Goal: Information Seeking & Learning: Find specific fact

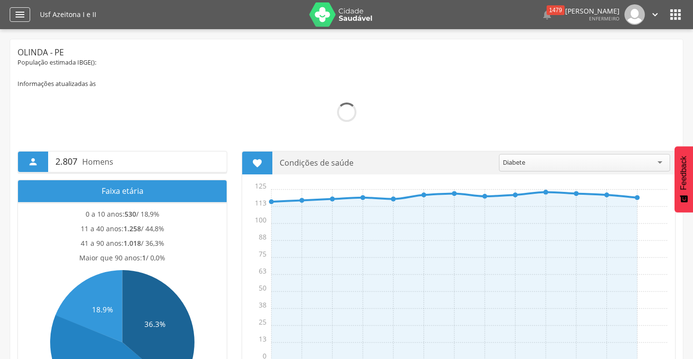
click at [17, 18] on icon "" at bounding box center [20, 15] width 12 height 12
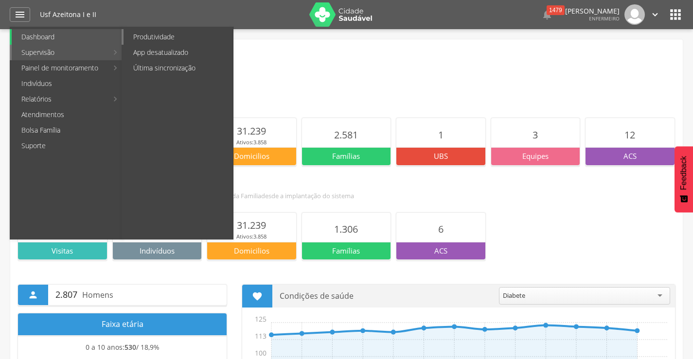
click at [151, 39] on link "Produtividade" at bounding box center [177, 37] width 109 height 16
type input "**********"
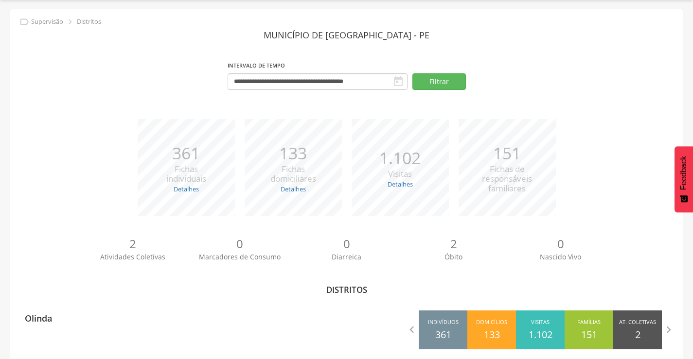
scroll to position [43, 0]
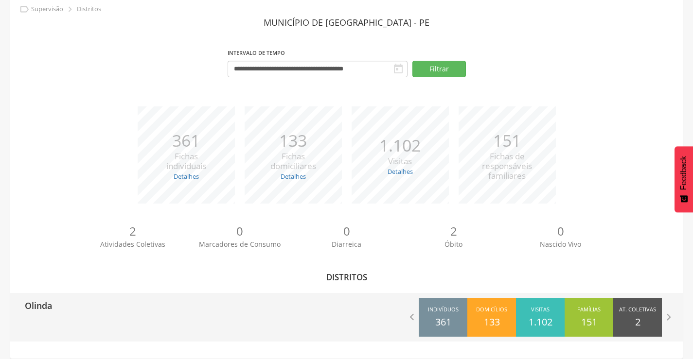
click at [58, 295] on div "Olinda" at bounding box center [178, 305] width 336 height 24
type input "**********"
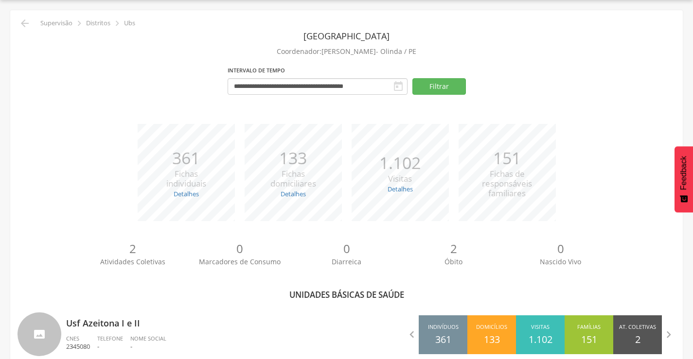
scroll to position [43, 0]
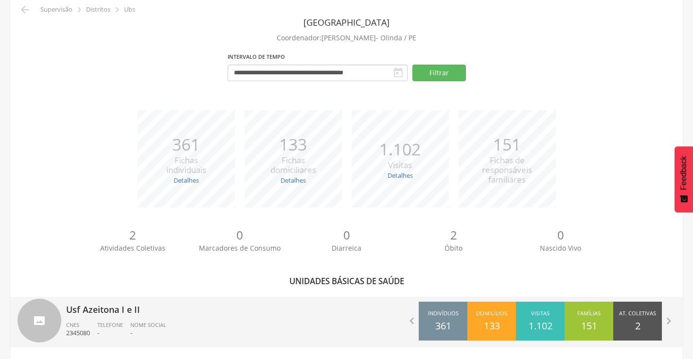
click at [103, 331] on p "-" at bounding box center [110, 333] width 26 height 9
type input "**********"
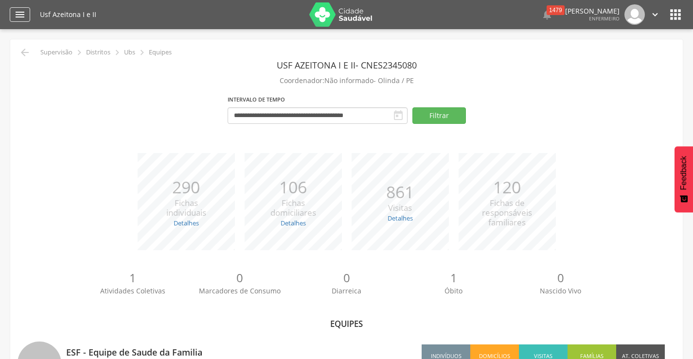
click at [18, 13] on icon "" at bounding box center [20, 15] width 12 height 12
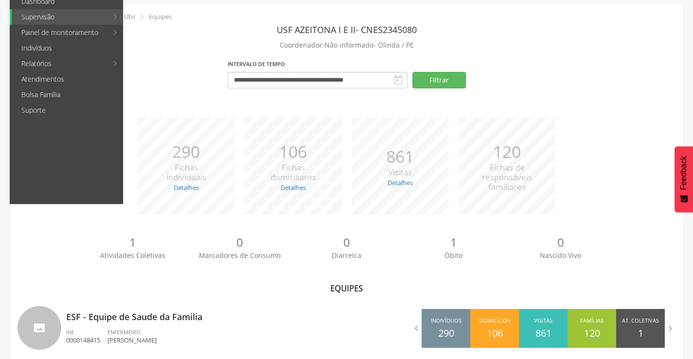
scroll to position [49, 0]
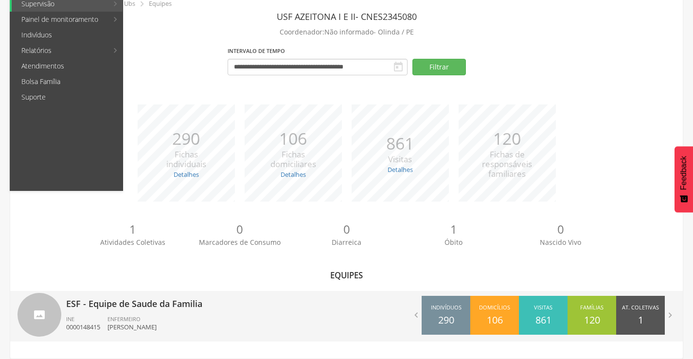
click at [164, 316] on div "ENFERMEIRO [PERSON_NAME]" at bounding box center [135, 324] width 56 height 17
type input "**********"
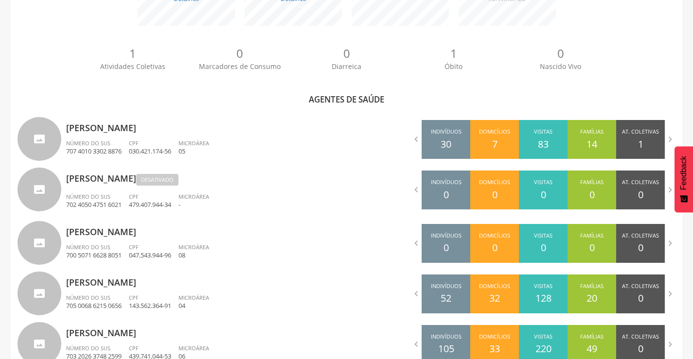
scroll to position [243, 0]
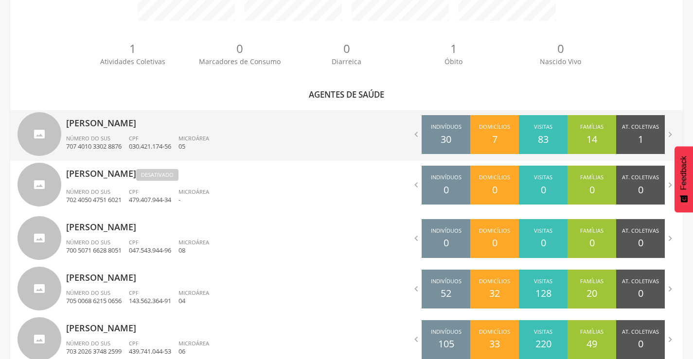
click at [225, 151] on ul "Número do SUS 707 4010 3302 8876 CPF 030.421.174-56 Microárea 05" at bounding box center [202, 145] width 273 height 21
type input "**********"
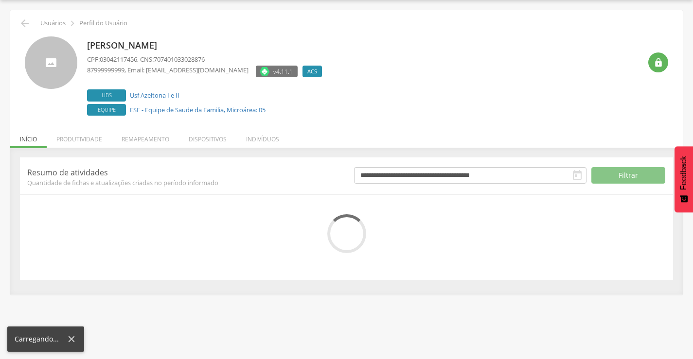
scroll to position [55, 0]
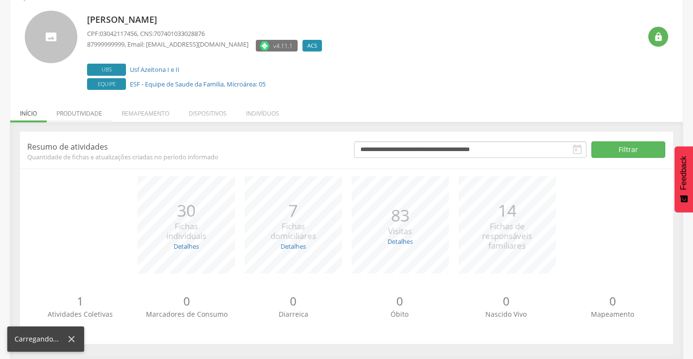
click at [77, 117] on li "Produtividade" at bounding box center [79, 111] width 65 height 23
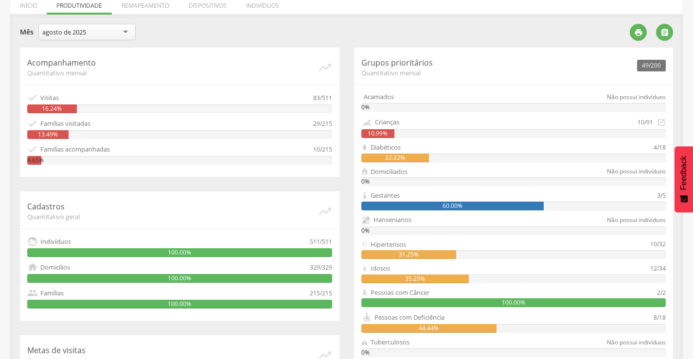
scroll to position [146, 0]
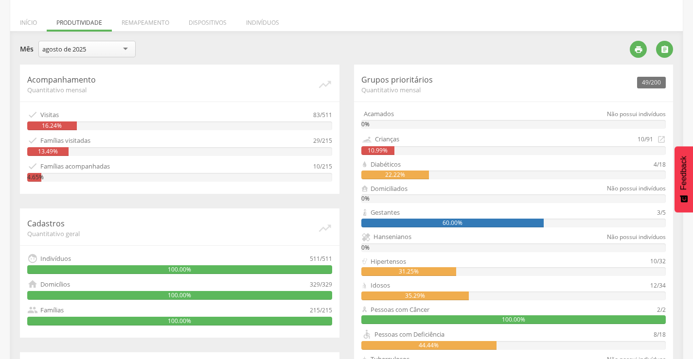
click at [278, 48] on div "**********" at bounding box center [321, 50] width 602 height 19
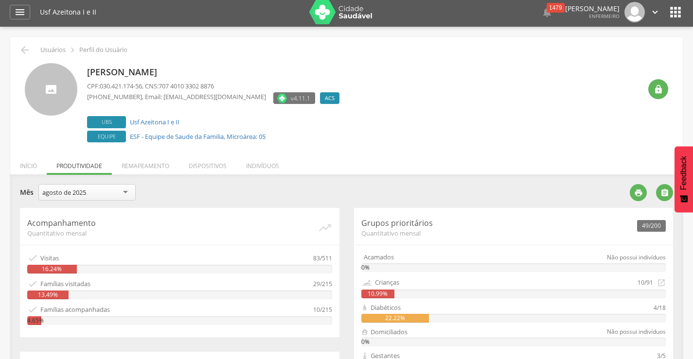
scroll to position [0, 0]
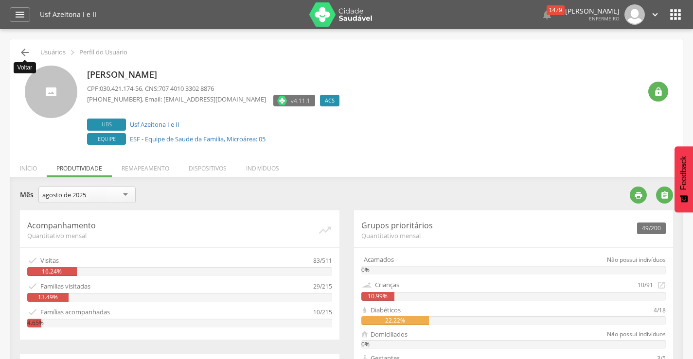
click at [20, 53] on icon "" at bounding box center [25, 53] width 12 height 12
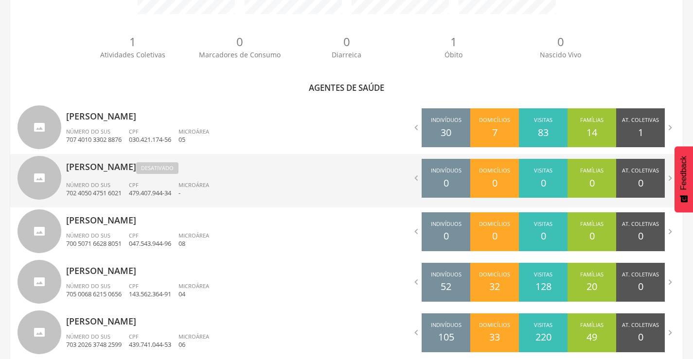
scroll to position [272, 0]
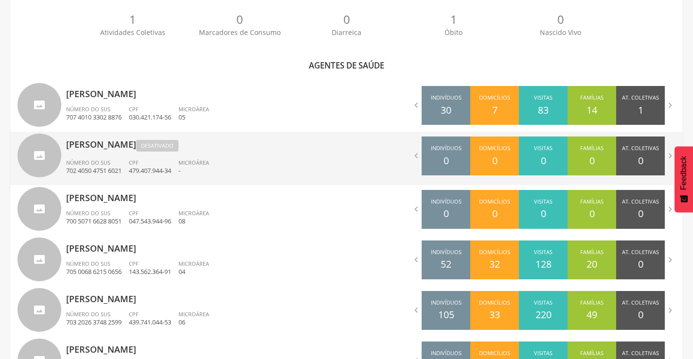
click at [144, 168] on p "479.407.944-34" at bounding box center [150, 170] width 42 height 9
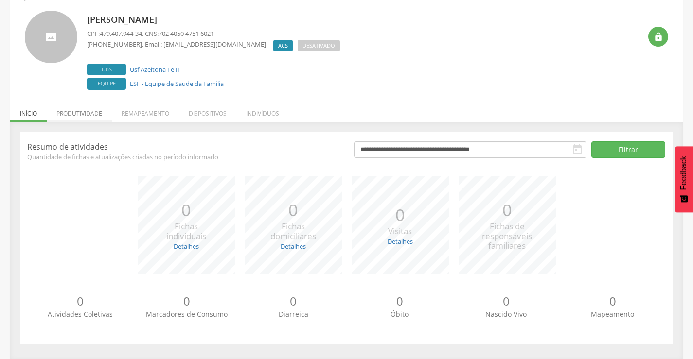
click at [78, 118] on li "Produtividade" at bounding box center [79, 111] width 65 height 23
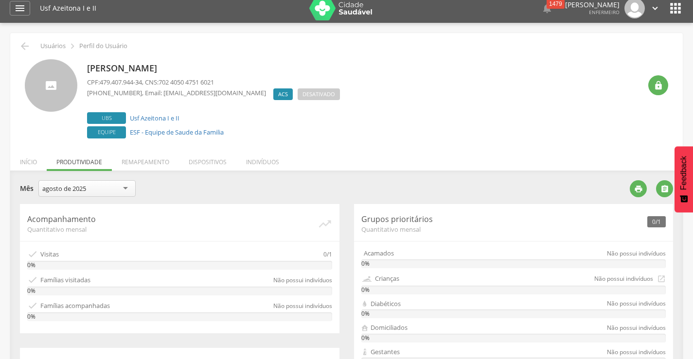
scroll to position [0, 0]
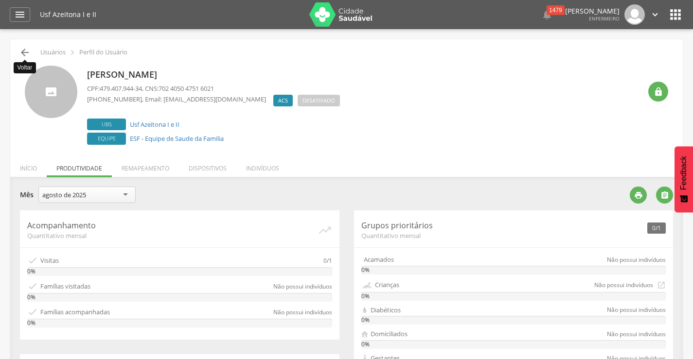
click at [22, 52] on icon "" at bounding box center [25, 53] width 12 height 12
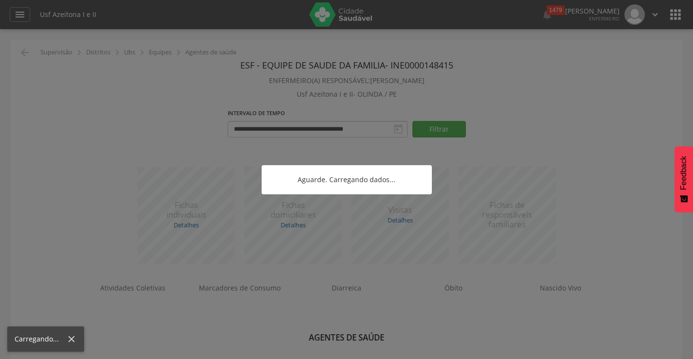
scroll to position [29, 0]
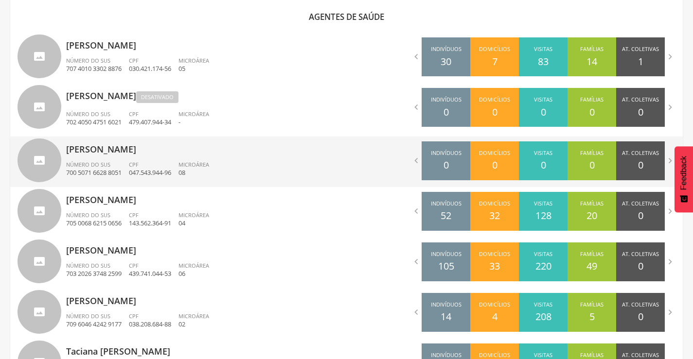
click at [141, 169] on p "047.543.944-96" at bounding box center [150, 172] width 42 height 9
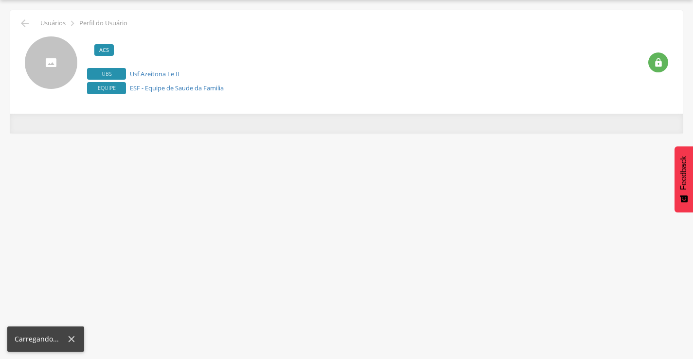
scroll to position [29, 0]
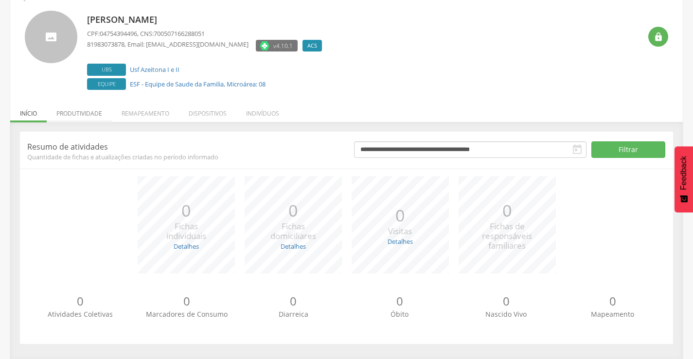
click at [71, 116] on li "Produtividade" at bounding box center [79, 111] width 65 height 23
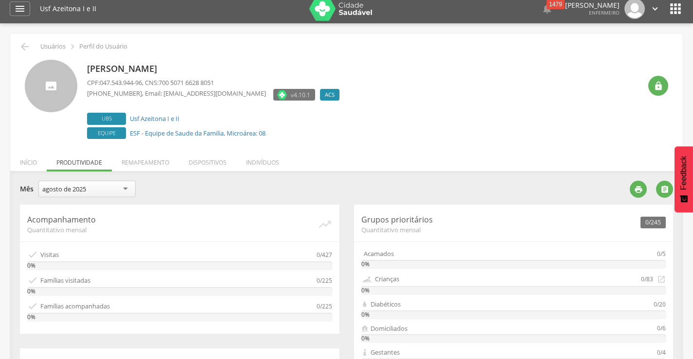
scroll to position [0, 0]
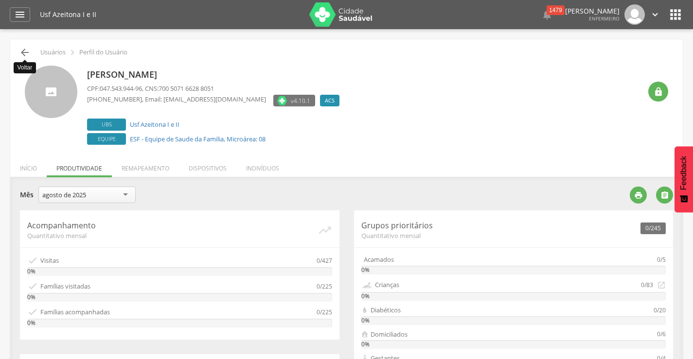
click at [25, 55] on icon "" at bounding box center [25, 53] width 12 height 12
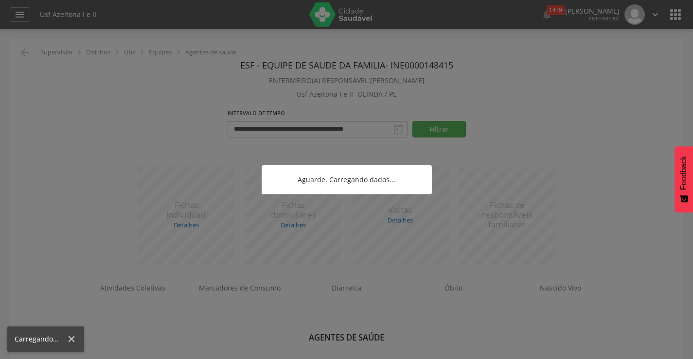
scroll to position [29, 0]
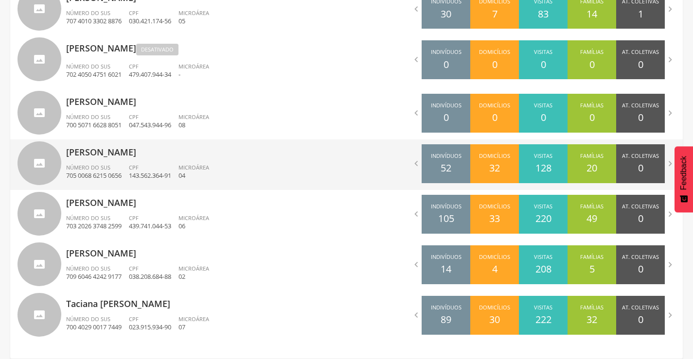
click at [122, 159] on div "[PERSON_NAME] Número do SUS 705 0068 6215 0656 CPF 143.562.364-91 Microárea 04" at bounding box center [202, 165] width 273 height 51
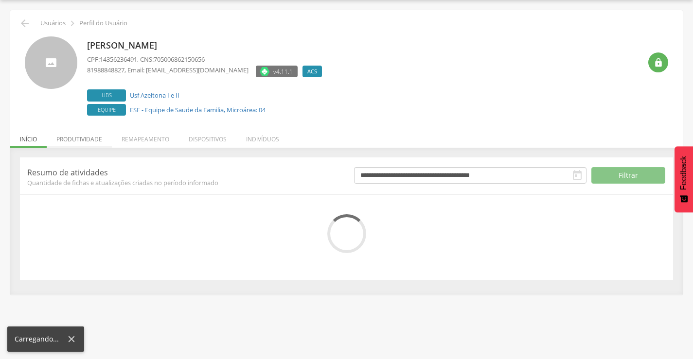
scroll to position [55, 0]
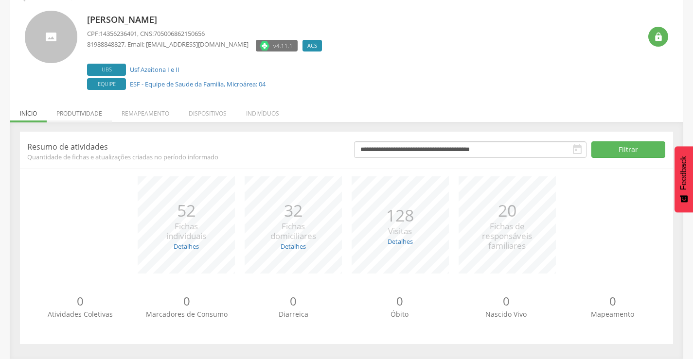
click at [91, 118] on li "Produtividade" at bounding box center [79, 111] width 65 height 23
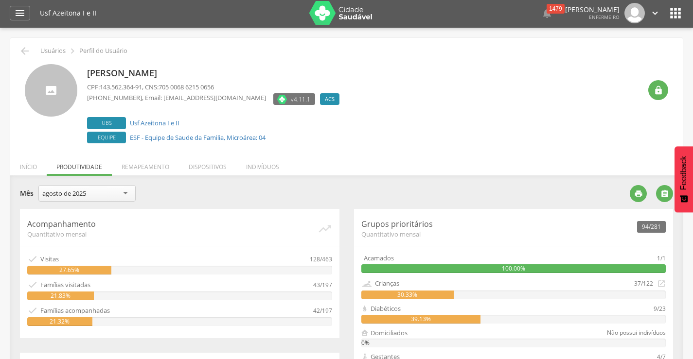
scroll to position [0, 0]
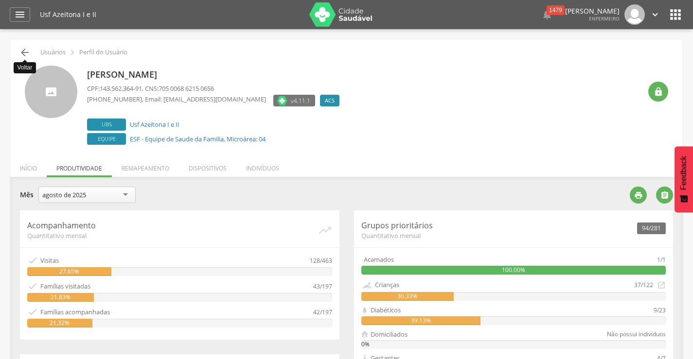
click at [24, 56] on icon "" at bounding box center [25, 53] width 12 height 12
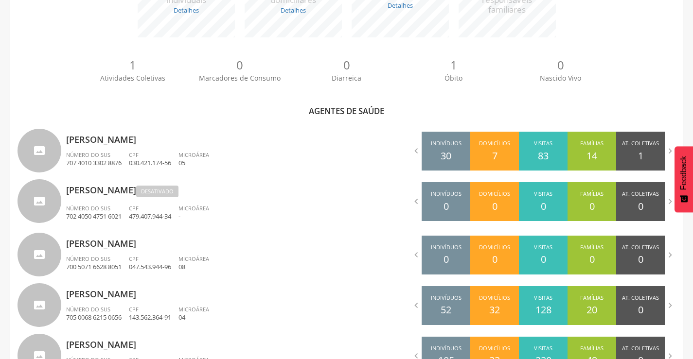
scroll to position [369, 0]
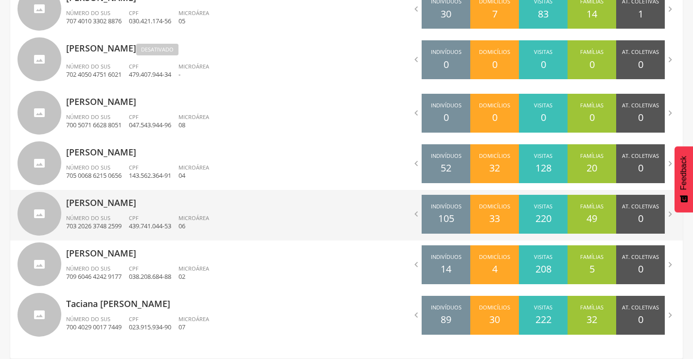
click at [101, 203] on p "[PERSON_NAME]" at bounding box center [202, 199] width 273 height 19
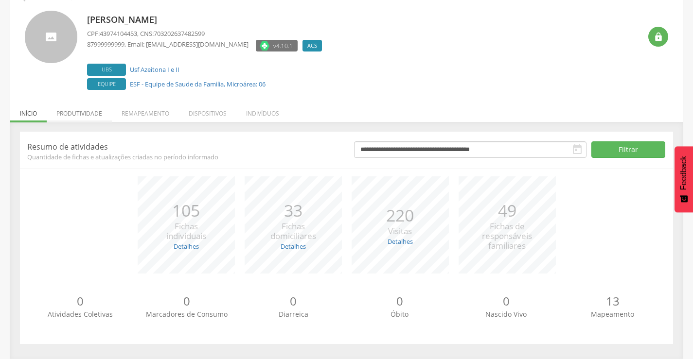
click at [77, 119] on li "Produtividade" at bounding box center [79, 111] width 65 height 23
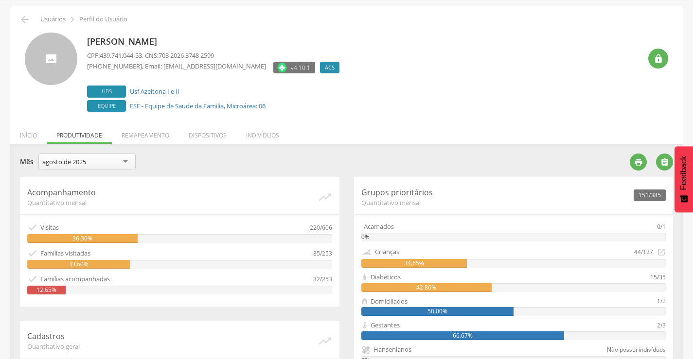
scroll to position [32, 0]
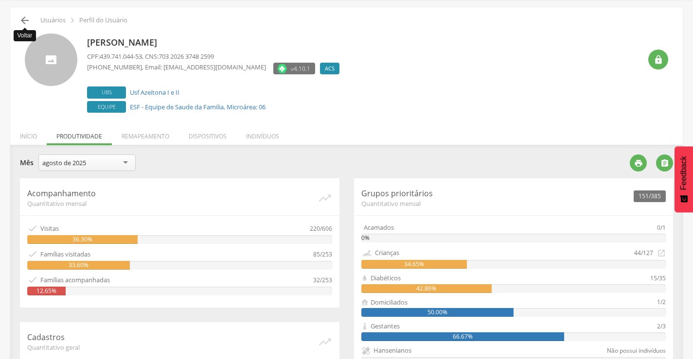
click at [19, 19] on icon "" at bounding box center [25, 21] width 12 height 12
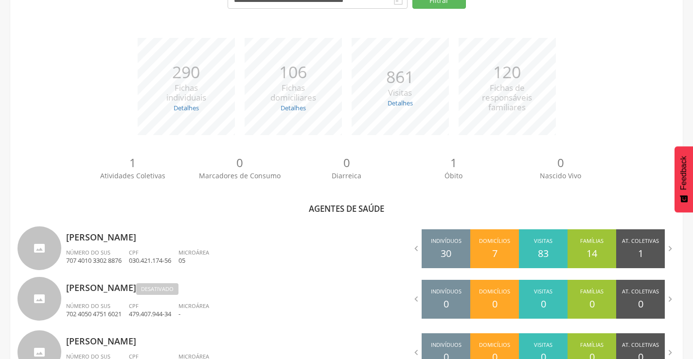
scroll to position [369, 0]
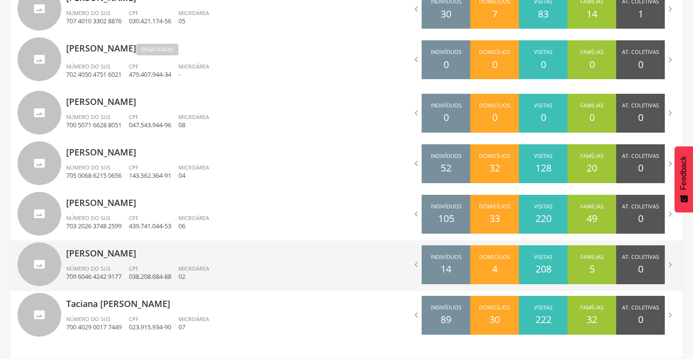
click at [101, 271] on span "Número do SUS" at bounding box center [88, 268] width 44 height 7
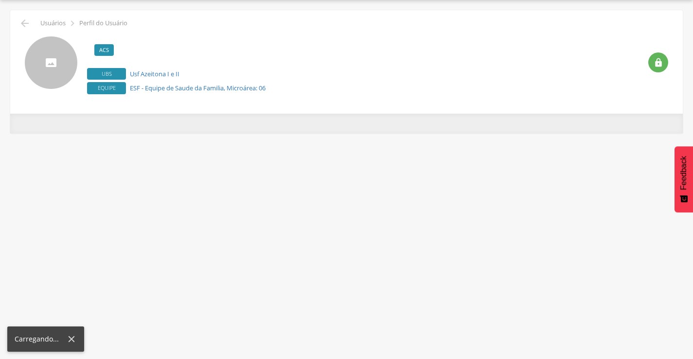
scroll to position [29, 0]
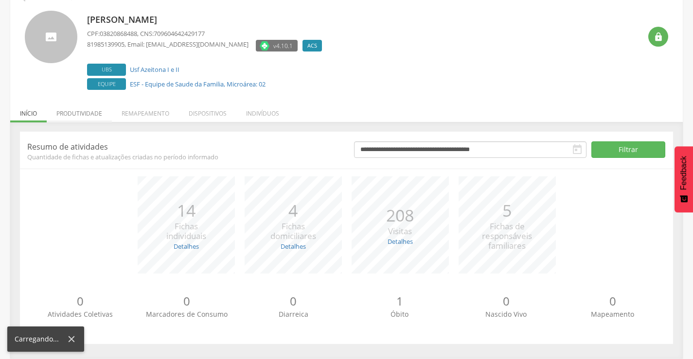
click at [84, 114] on li "Produtividade" at bounding box center [79, 111] width 65 height 23
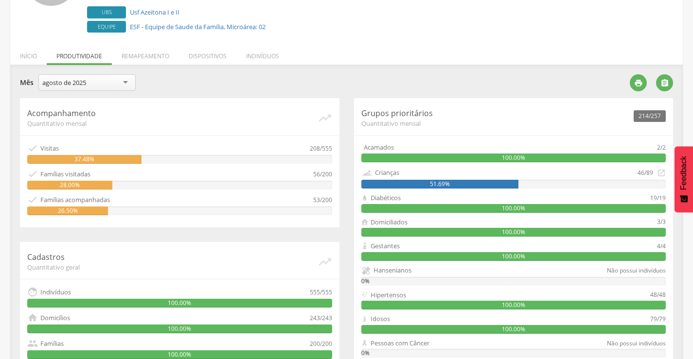
scroll to position [146, 0]
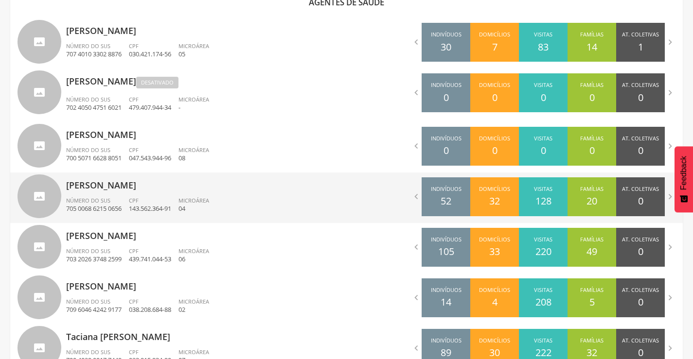
scroll to position [369, 0]
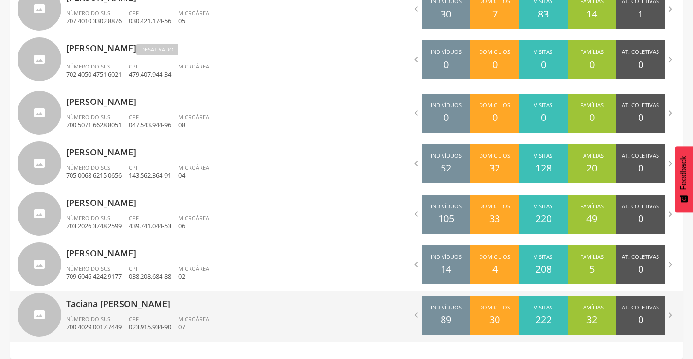
click at [118, 309] on p "Taciana [PERSON_NAME]" at bounding box center [202, 300] width 273 height 19
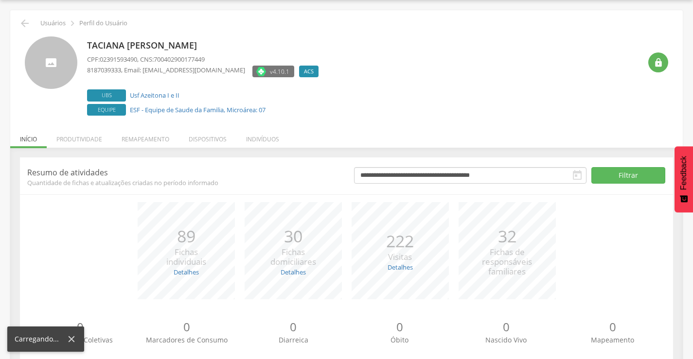
scroll to position [55, 0]
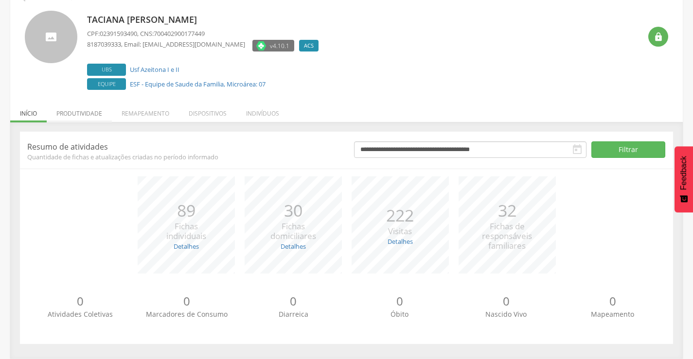
click at [76, 116] on li "Produtividade" at bounding box center [79, 111] width 65 height 23
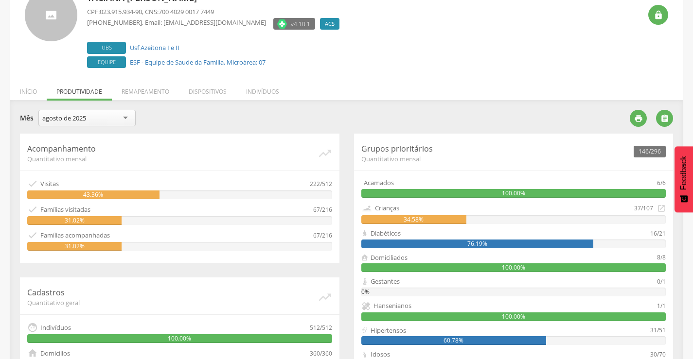
scroll to position [0, 0]
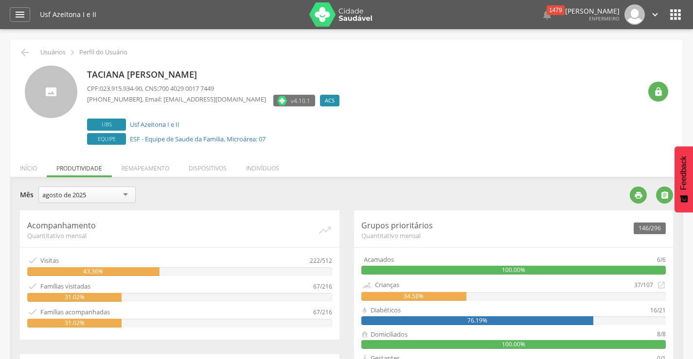
click at [652, 15] on icon "" at bounding box center [655, 14] width 11 height 11
click at [627, 58] on link "Sair" at bounding box center [621, 56] width 77 height 12
